Goal: Information Seeking & Learning: Learn about a topic

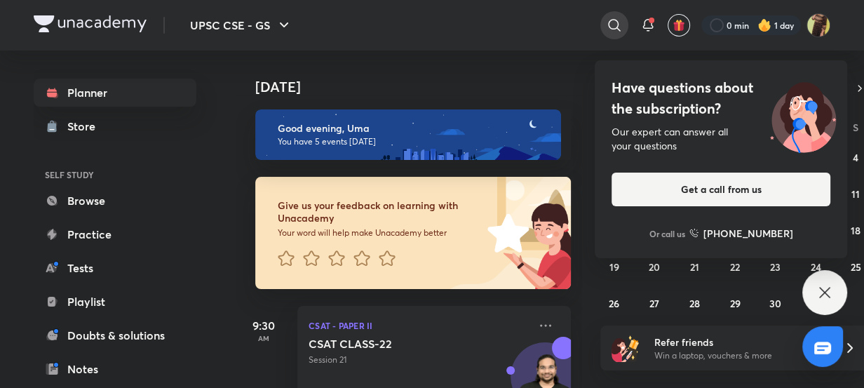
click at [613, 17] on icon at bounding box center [614, 25] width 17 height 17
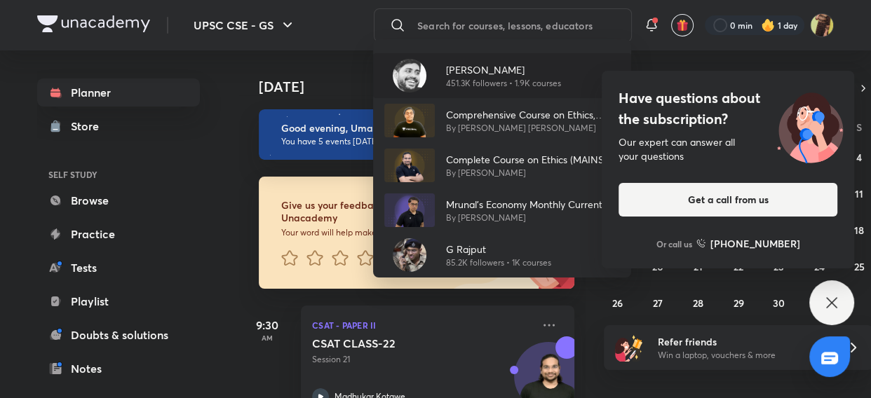
click at [486, 76] on p "[PERSON_NAME]" at bounding box center [503, 69] width 115 height 15
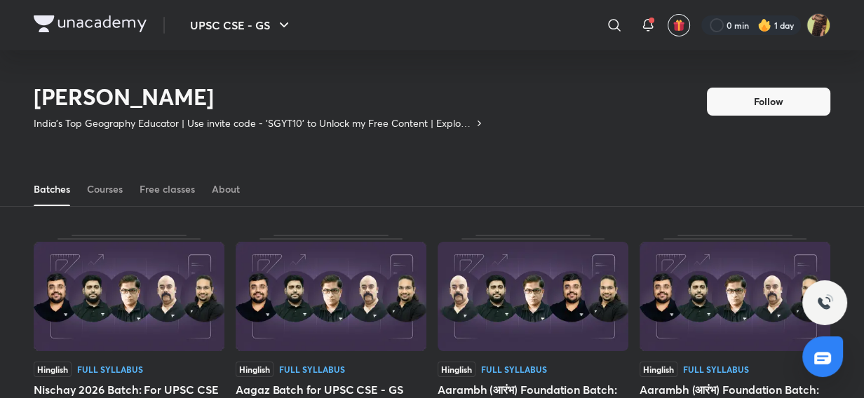
scroll to position [61, 0]
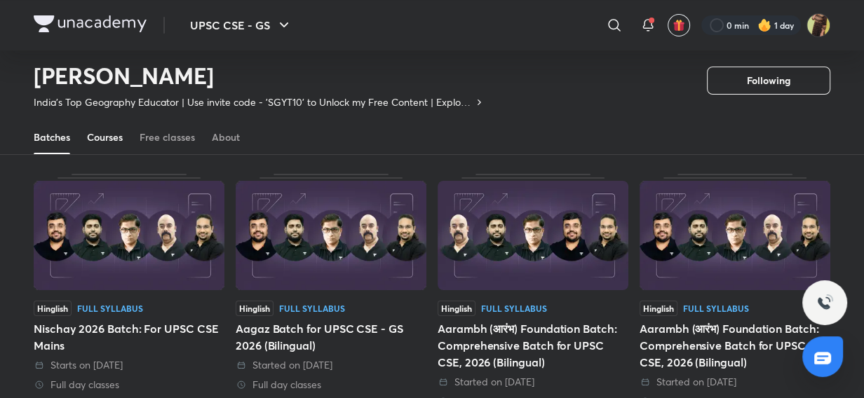
click at [98, 138] on div "Courses" at bounding box center [105, 137] width 36 height 14
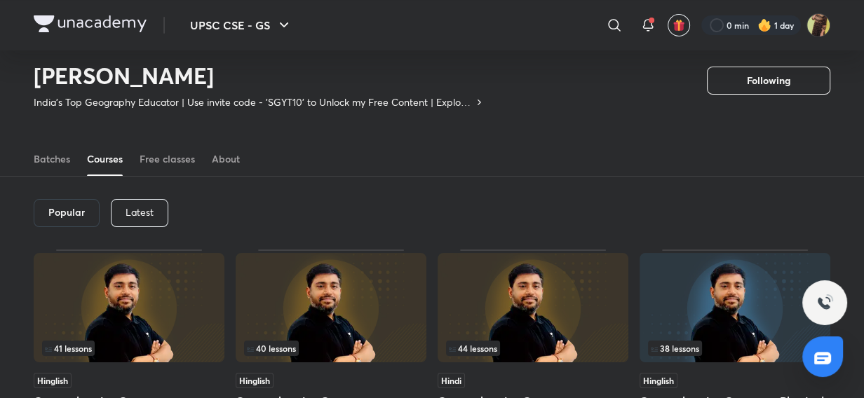
scroll to position [61, 0]
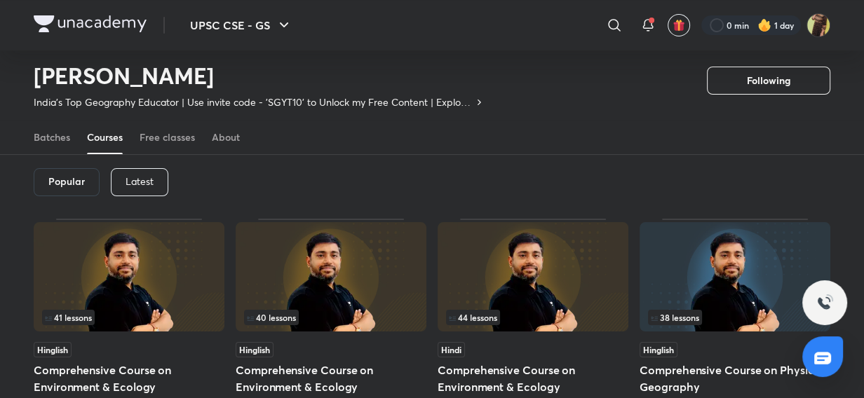
click at [133, 187] on p "Latest" at bounding box center [140, 181] width 28 height 11
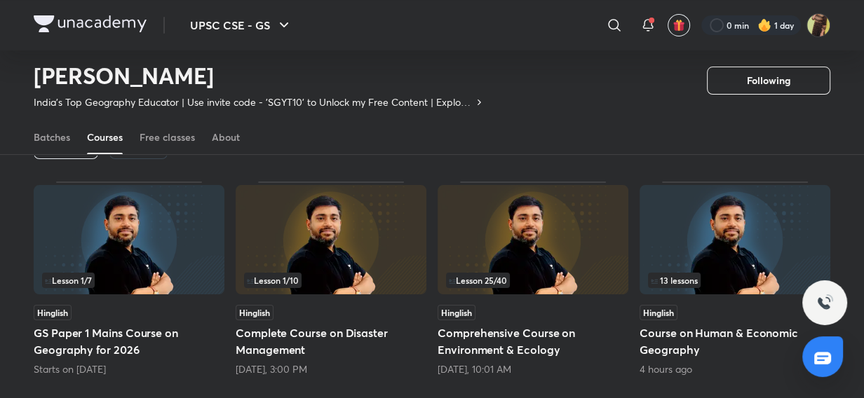
scroll to position [104, 0]
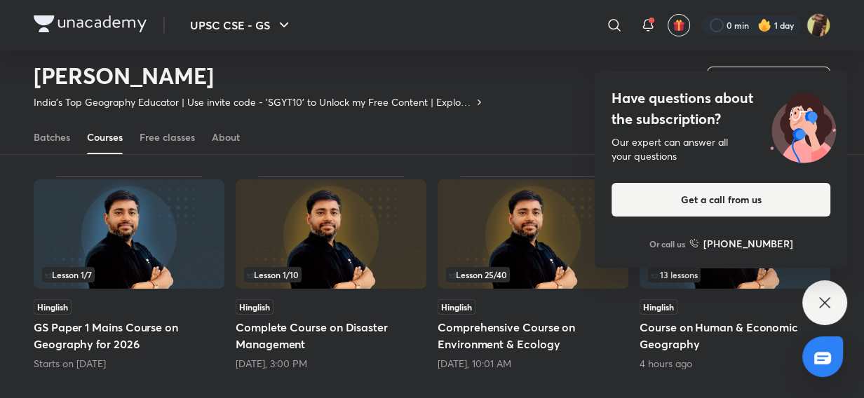
click at [821, 306] on icon at bounding box center [824, 302] width 11 height 11
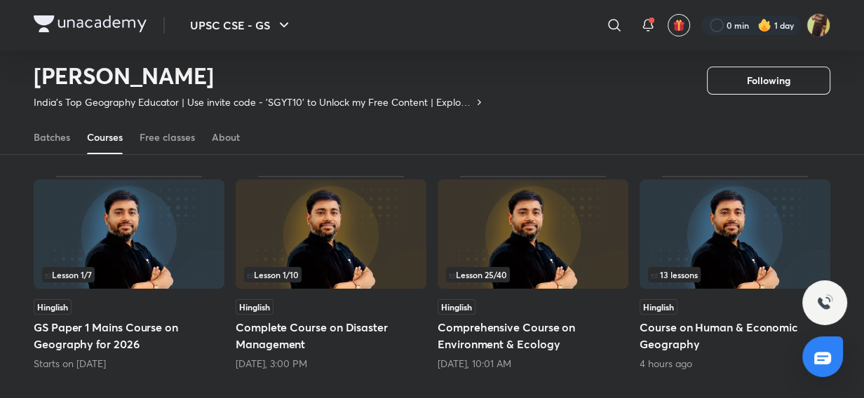
click at [780, 267] on div "13 lessons" at bounding box center [735, 274] width 174 height 15
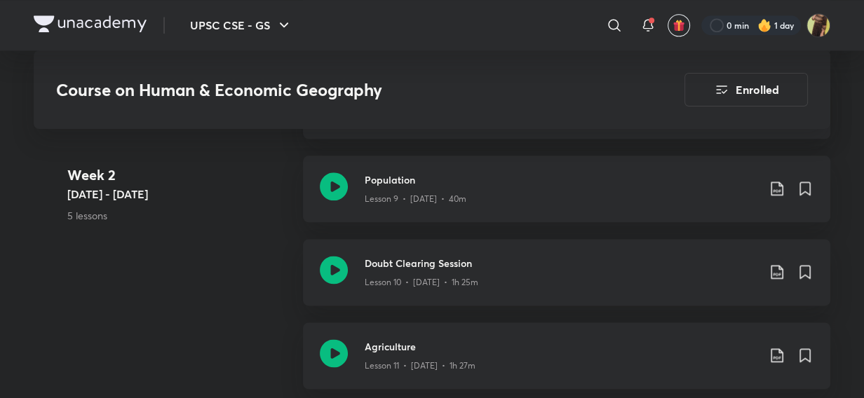
scroll to position [1522, 0]
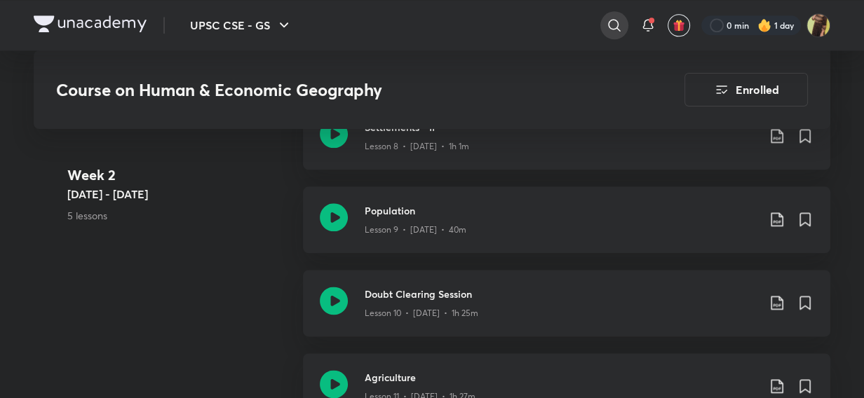
click at [612, 22] on icon at bounding box center [614, 25] width 17 height 17
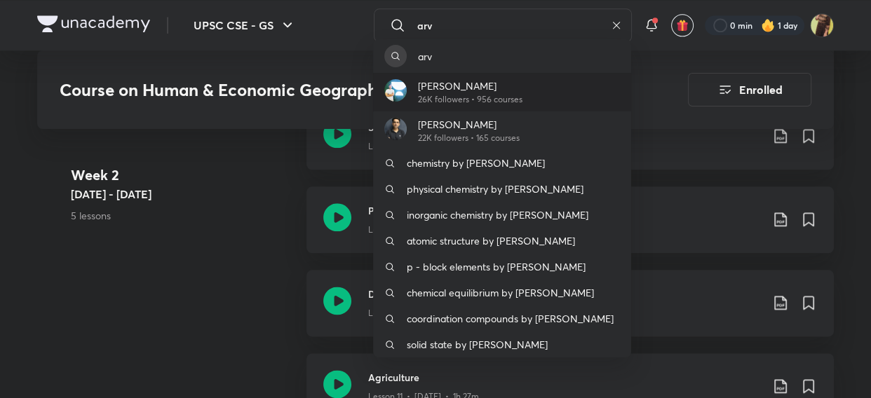
type input "arv"
click at [538, 104] on div "[PERSON_NAME] 26K followers • 956 courses" at bounding box center [502, 92] width 258 height 39
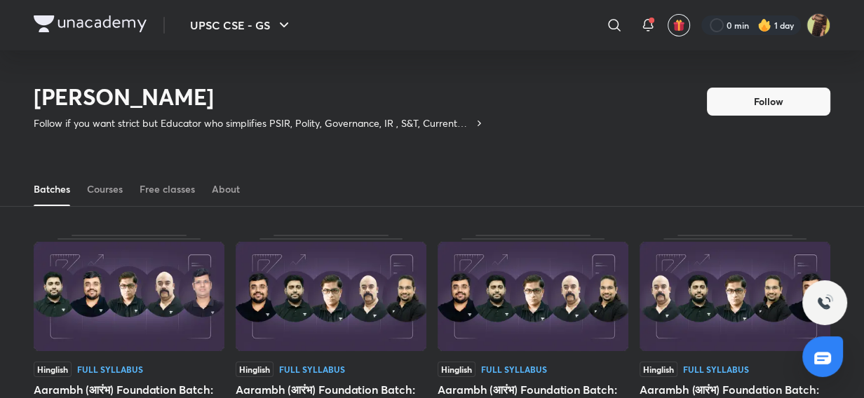
scroll to position [61, 0]
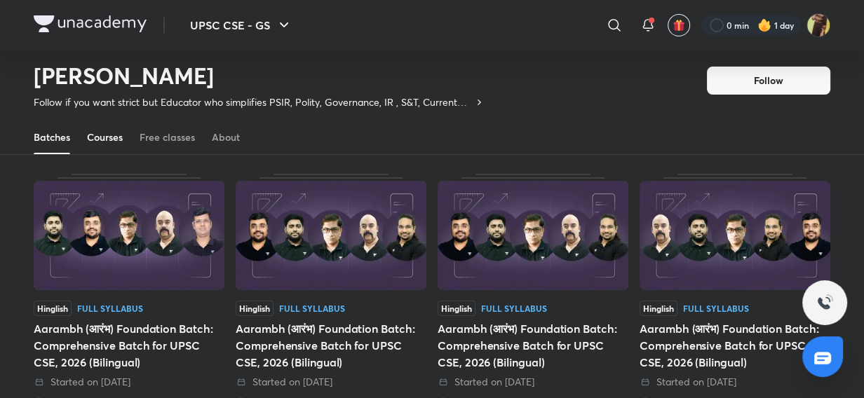
click at [109, 140] on div "Courses" at bounding box center [105, 137] width 36 height 14
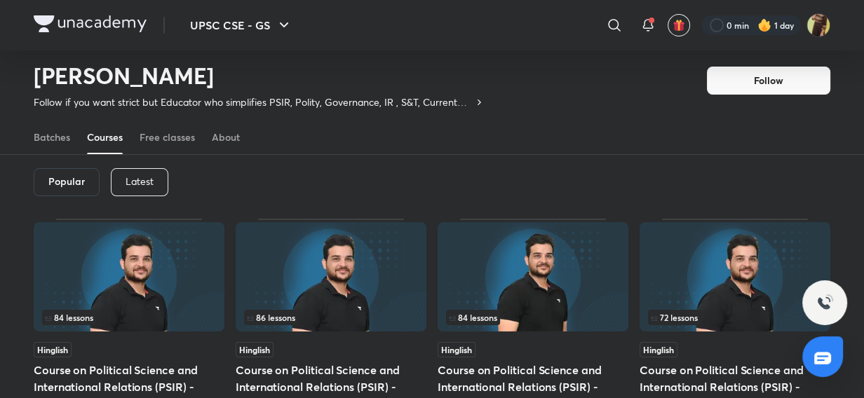
click at [126, 180] on p "Latest" at bounding box center [140, 181] width 28 height 11
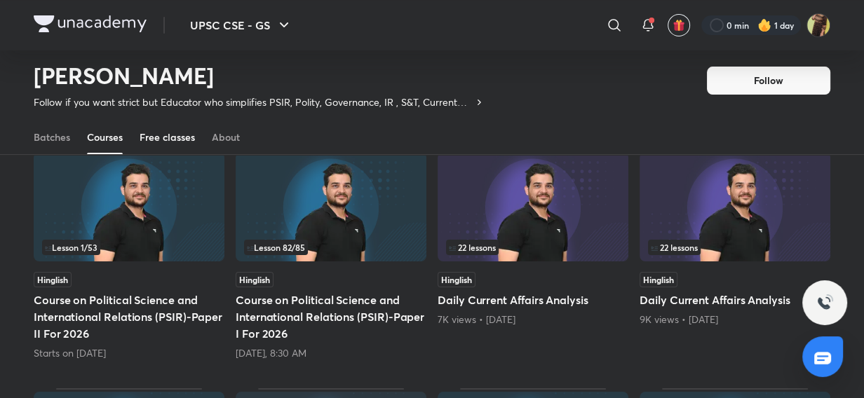
scroll to position [147, 0]
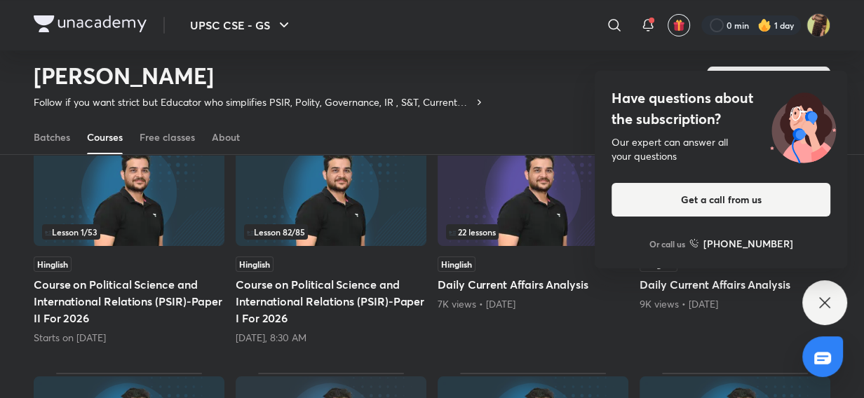
click at [825, 308] on icon at bounding box center [824, 303] width 17 height 17
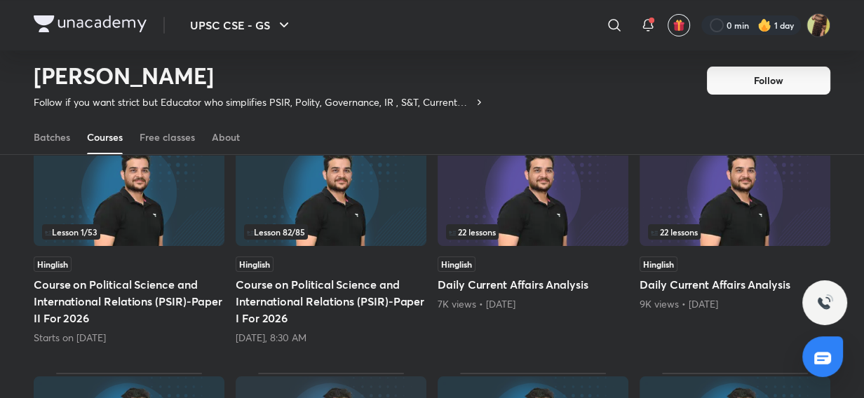
click at [349, 194] on img at bounding box center [331, 191] width 191 height 109
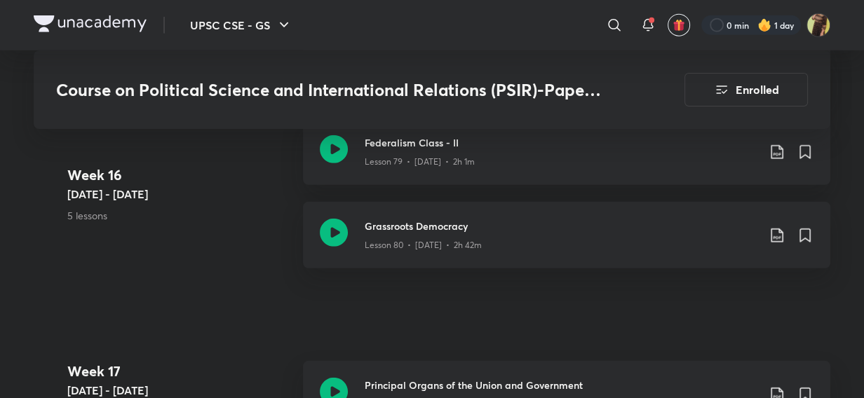
scroll to position [8147, 0]
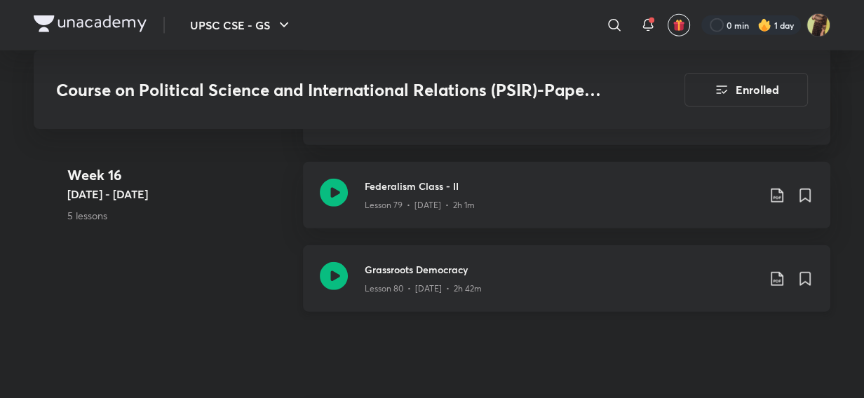
click at [336, 262] on icon at bounding box center [334, 276] width 28 height 28
